Goal: Task Accomplishment & Management: Manage account settings

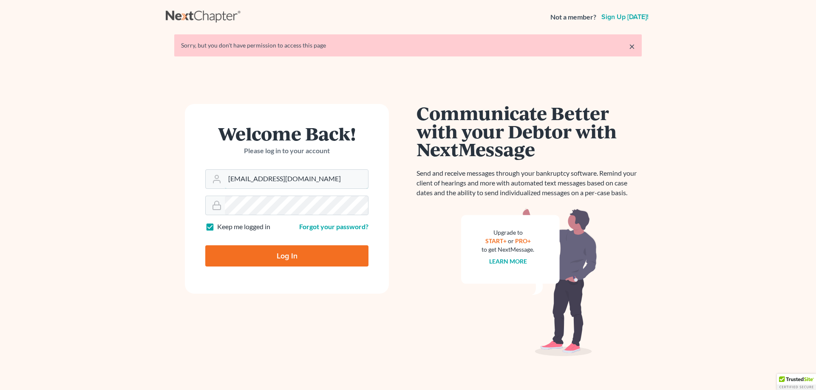
drag, startPoint x: 308, startPoint y: 183, endPoint x: 111, endPoint y: 159, distance: 198.6
click at [111, 159] on main "× Sorry, but you don't have permission to access this page Welcome Back! Please…" at bounding box center [408, 206] width 816 height 345
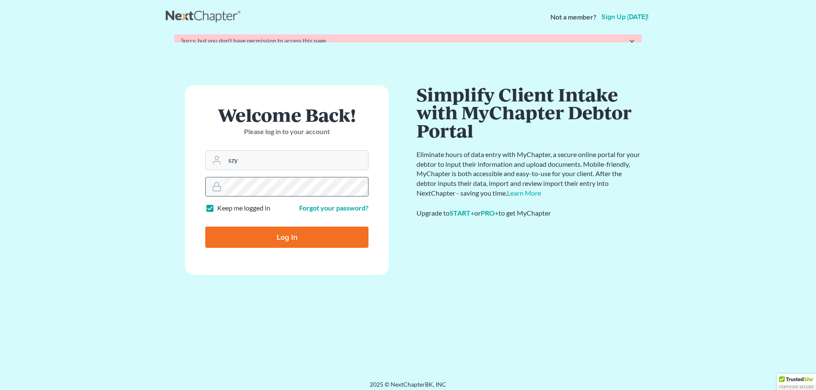
type input "[EMAIL_ADDRESS][DOMAIN_NAME]"
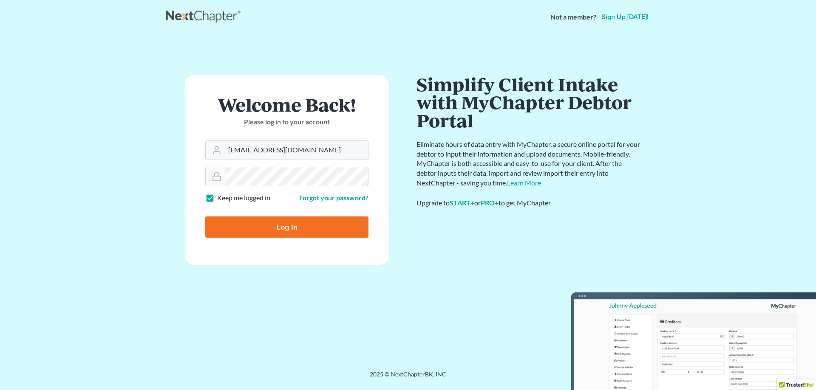
click at [88, 118] on main "× Sorry, but you don't have permission to access this page Welcome Back! Please…" at bounding box center [408, 192] width 816 height 316
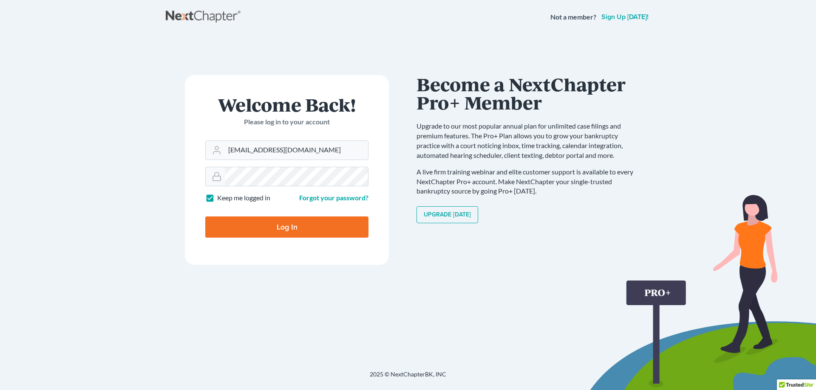
click at [228, 233] on input "Log In" at bounding box center [286, 227] width 163 height 21
type input "Thinking..."
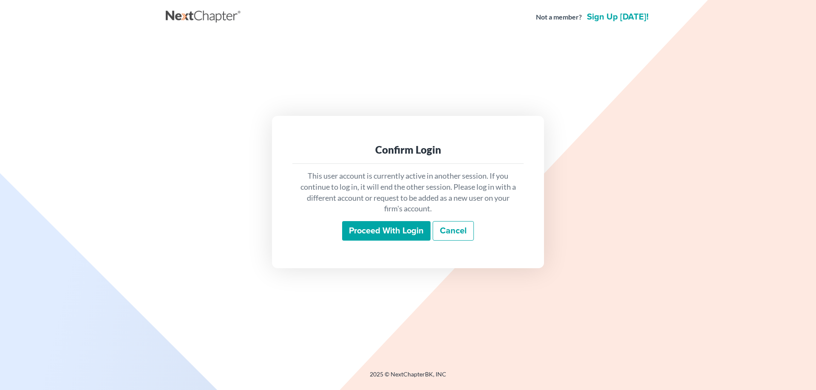
click at [395, 232] on input "Proceed with login" at bounding box center [386, 231] width 88 height 20
